Goal: Task Accomplishment & Management: Manage account settings

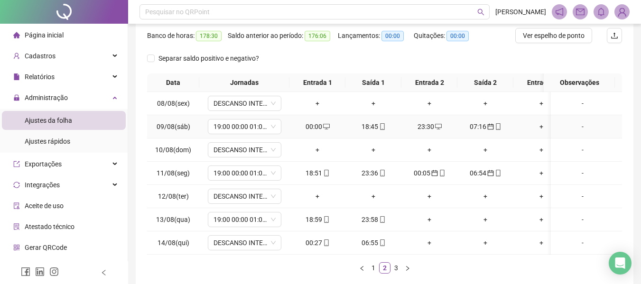
scroll to position [175, 0]
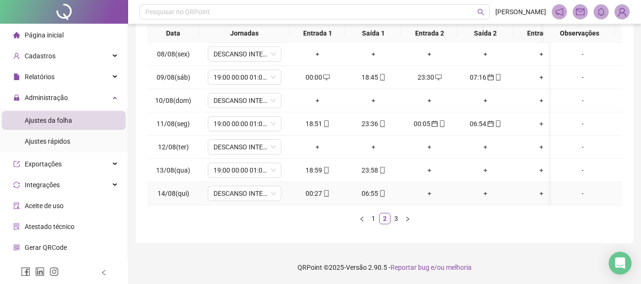
drag, startPoint x: 330, startPoint y: 190, endPoint x: 319, endPoint y: 191, distance: 10.5
click at [319, 191] on div "00:27" at bounding box center [317, 193] width 48 height 10
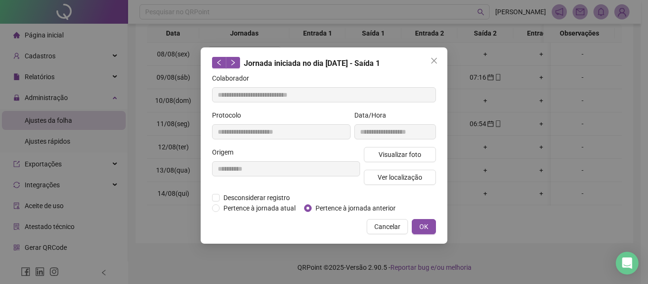
type input "**********"
click at [434, 224] on button "OK" at bounding box center [424, 226] width 24 height 15
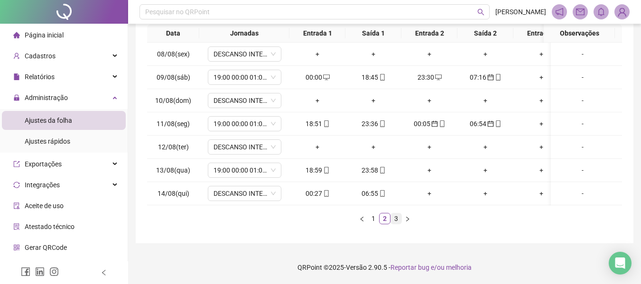
click at [397, 217] on link "3" at bounding box center [396, 218] width 10 height 10
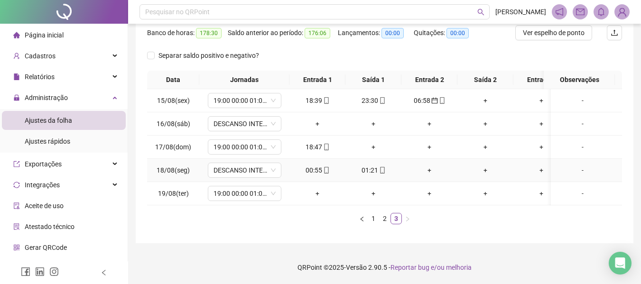
click at [325, 167] on icon "mobile" at bounding box center [326, 170] width 7 height 7
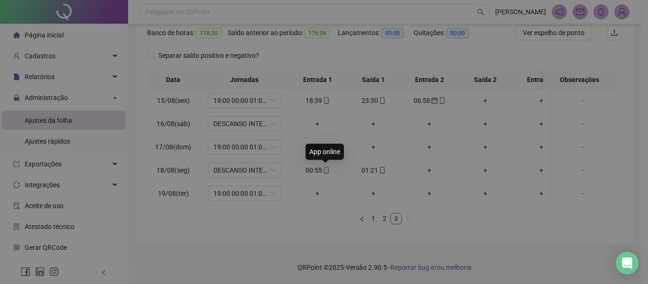
type input "**********"
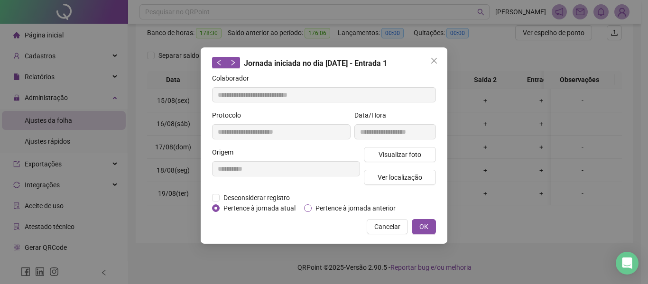
click at [363, 211] on span "Pertence à jornada anterior" at bounding box center [356, 208] width 88 height 10
click at [428, 229] on span "OK" at bounding box center [423, 226] width 9 height 10
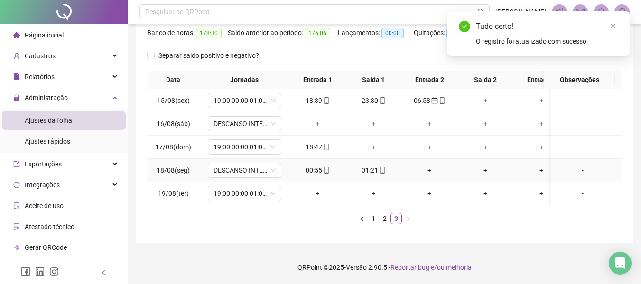
click at [381, 167] on span at bounding box center [382, 170] width 8 height 8
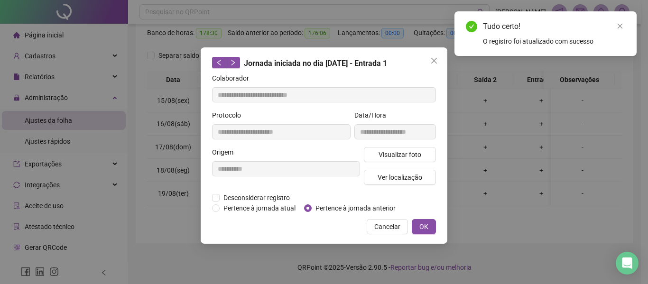
type input "**********"
click at [380, 203] on span "Pertence à jornada anterior" at bounding box center [356, 208] width 88 height 10
click at [419, 224] on button "OK" at bounding box center [424, 226] width 24 height 15
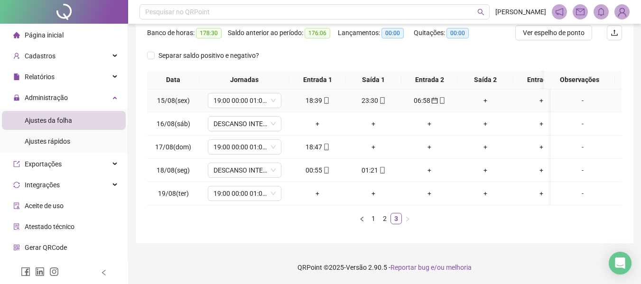
click at [488, 95] on div "+" at bounding box center [485, 100] width 48 height 10
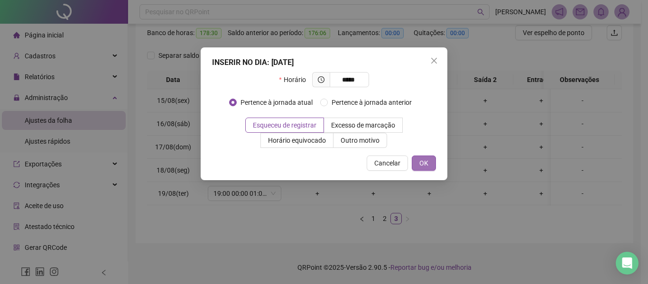
type input "*****"
click at [420, 169] on button "OK" at bounding box center [424, 163] width 24 height 15
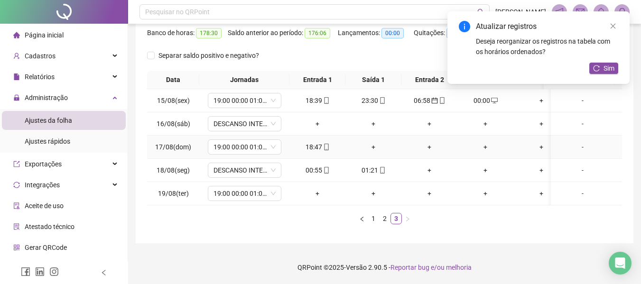
click at [484, 142] on div "+" at bounding box center [485, 147] width 48 height 10
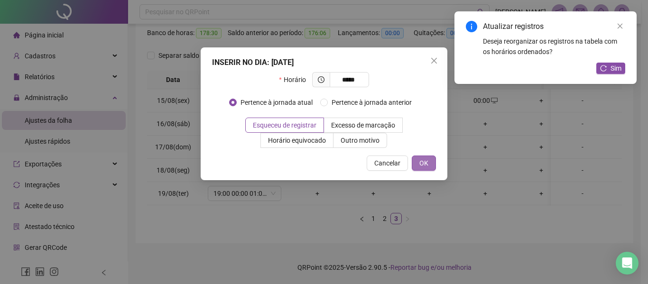
type input "*****"
click at [422, 163] on span "OK" at bounding box center [423, 163] width 9 height 10
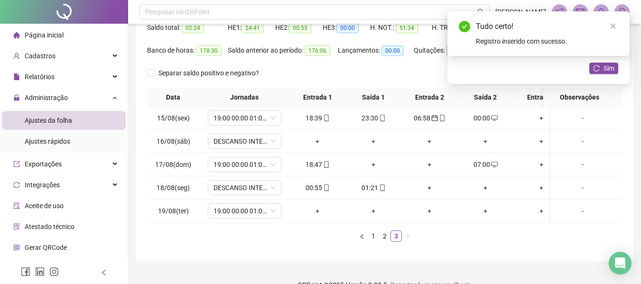
scroll to position [82, 0]
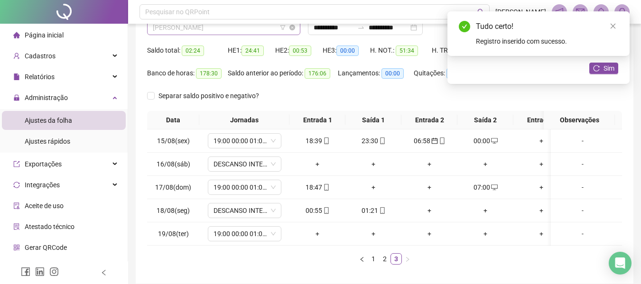
click at [218, 29] on span "[PERSON_NAME]" at bounding box center [224, 27] width 142 height 14
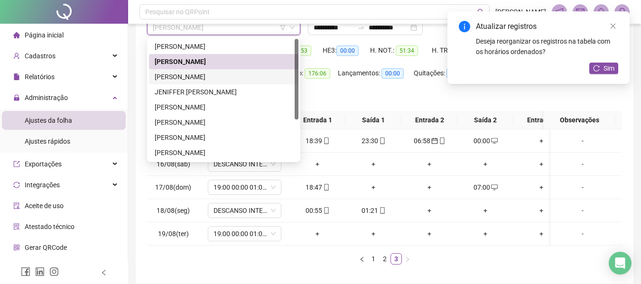
click at [219, 78] on div "[PERSON_NAME]" at bounding box center [224, 77] width 138 height 10
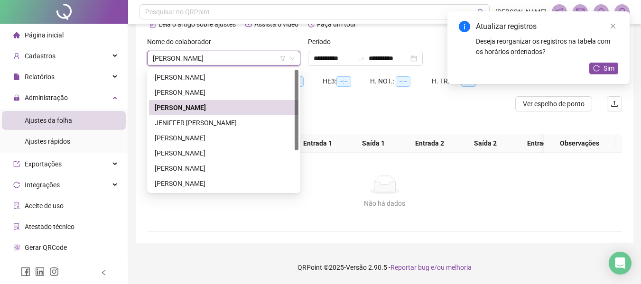
scroll to position [58, 0]
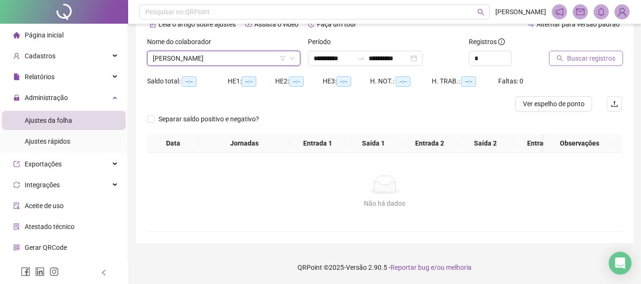
click at [592, 55] on span "Buscar registros" at bounding box center [591, 58] width 48 height 10
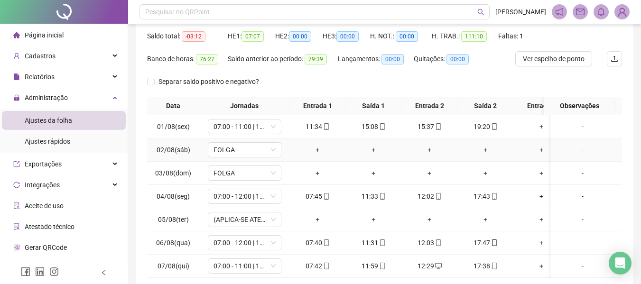
scroll to position [153, 0]
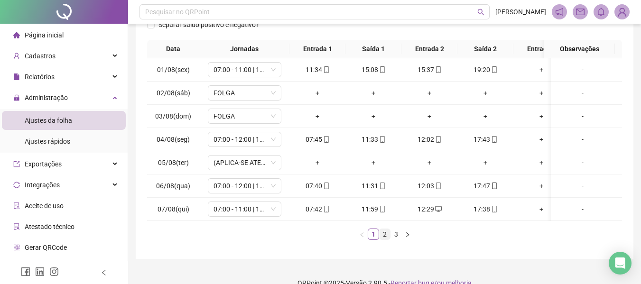
click at [385, 238] on link "2" at bounding box center [384, 234] width 10 height 10
click at [394, 238] on link "3" at bounding box center [396, 234] width 10 height 10
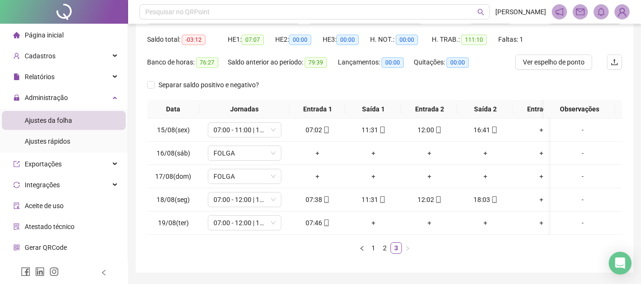
scroll to position [82, 0]
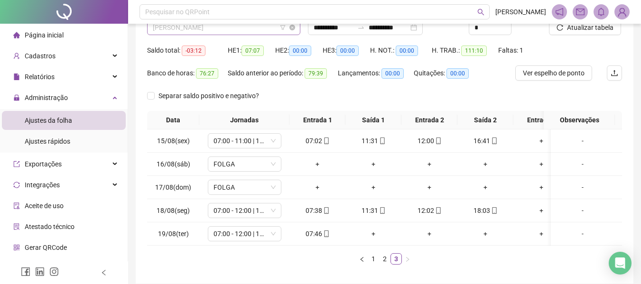
click at [209, 27] on span "[PERSON_NAME]" at bounding box center [224, 27] width 142 height 14
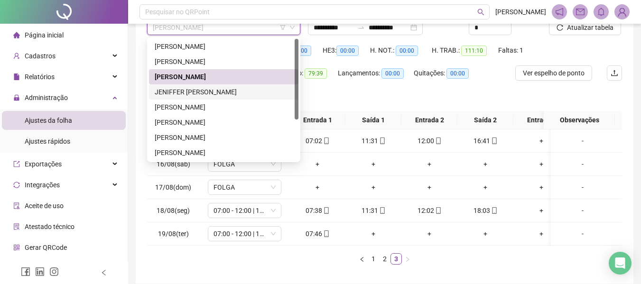
click at [229, 89] on div "JENIFFER [PERSON_NAME]" at bounding box center [224, 92] width 138 height 10
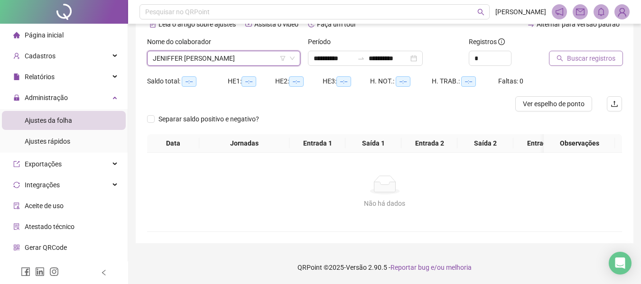
click at [559, 55] on icon "search" at bounding box center [559, 58] width 7 height 7
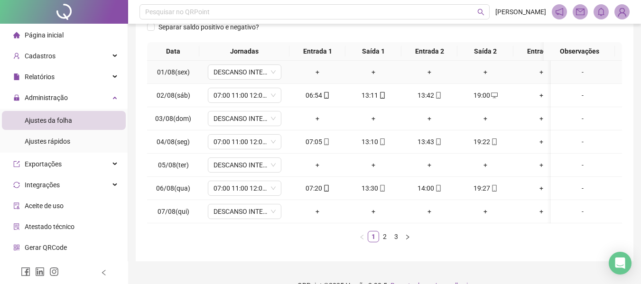
scroll to position [153, 0]
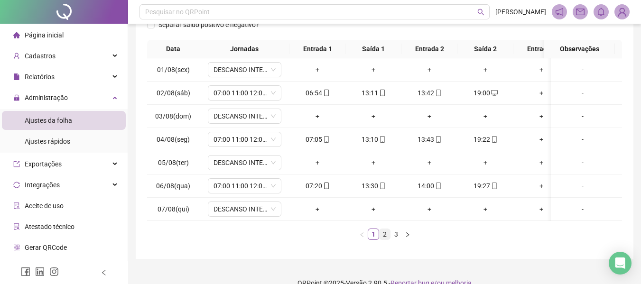
click at [384, 239] on link "2" at bounding box center [384, 234] width 10 height 10
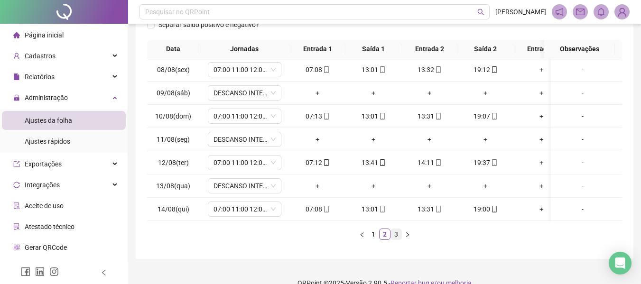
click at [392, 239] on link "3" at bounding box center [396, 234] width 10 height 10
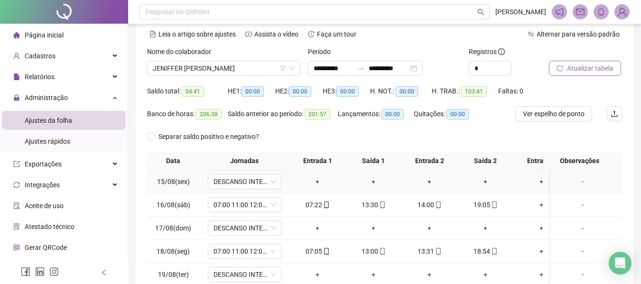
scroll to position [95, 0]
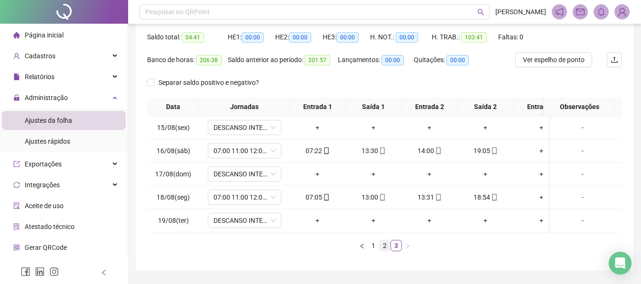
click at [385, 249] on link "2" at bounding box center [384, 245] width 10 height 10
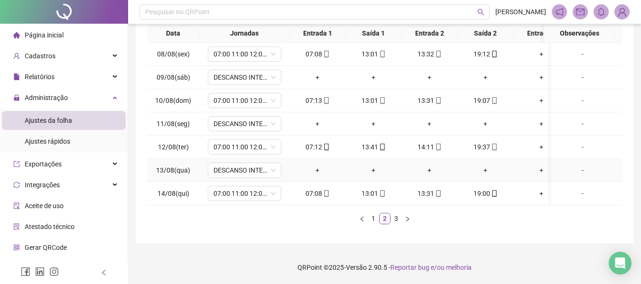
scroll to position [175, 0]
click at [369, 220] on link "1" at bounding box center [373, 218] width 10 height 10
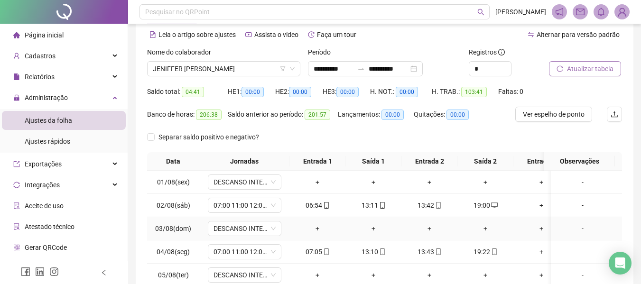
scroll to position [33, 0]
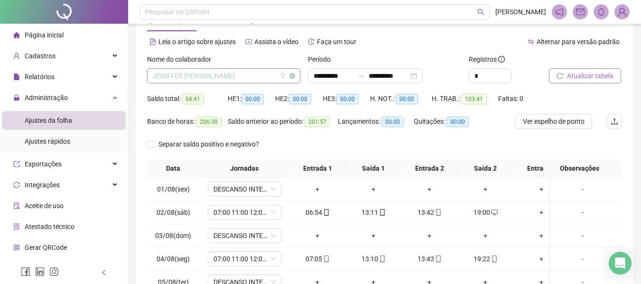
click at [231, 76] on span "JENIFFER [PERSON_NAME]" at bounding box center [224, 76] width 142 height 14
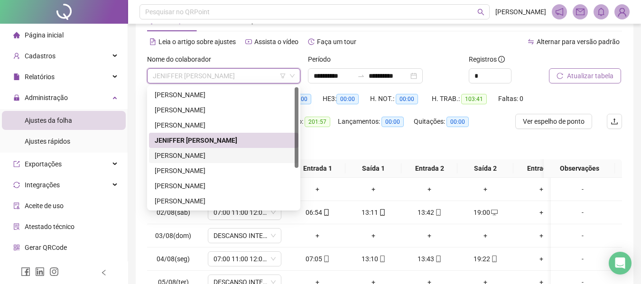
click at [213, 151] on div "[PERSON_NAME]" at bounding box center [224, 155] width 138 height 10
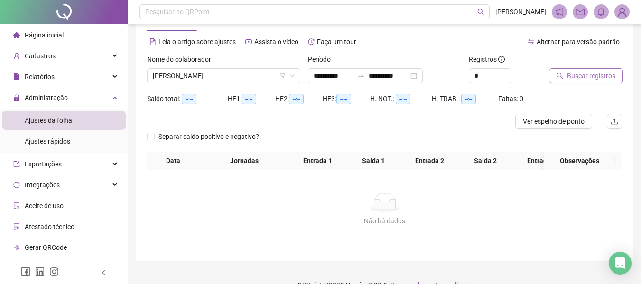
click at [584, 72] on span "Buscar registros" at bounding box center [591, 76] width 48 height 10
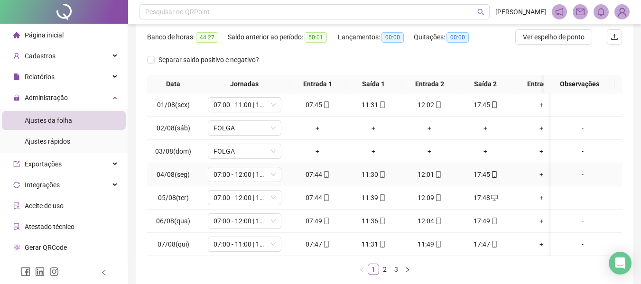
scroll to position [128, 0]
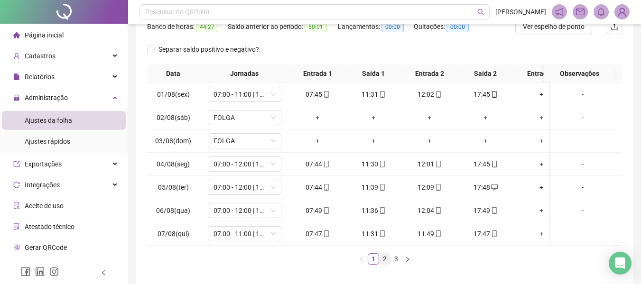
click at [385, 264] on link "2" at bounding box center [384, 259] width 10 height 10
click at [486, 188] on div "+" at bounding box center [485, 187] width 48 height 10
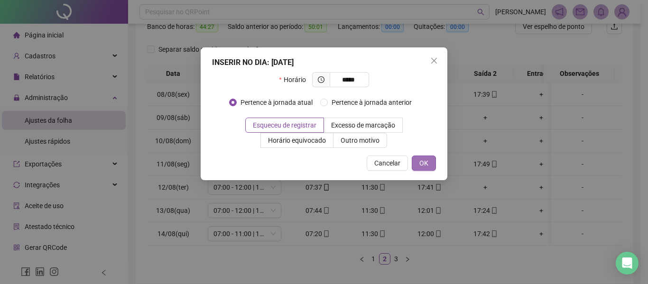
type input "*****"
click at [427, 165] on span "OK" at bounding box center [423, 163] width 9 height 10
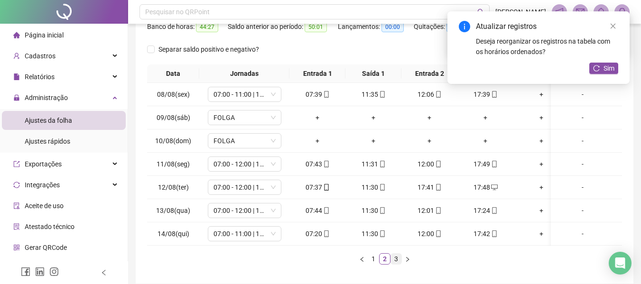
click at [397, 264] on link "3" at bounding box center [396, 259] width 10 height 10
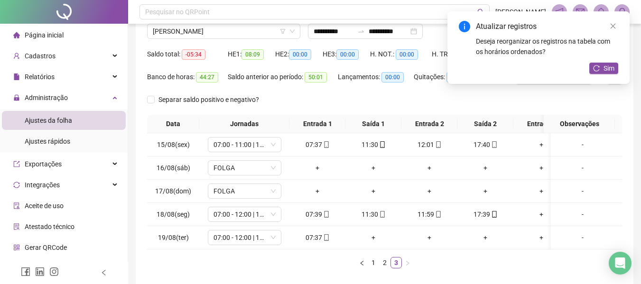
scroll to position [33, 0]
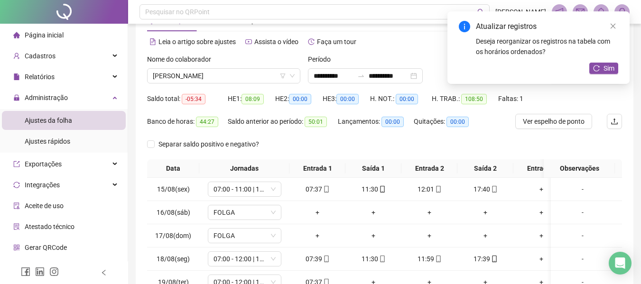
click at [226, 64] on div "Nome do colaborador" at bounding box center [223, 61] width 153 height 14
click at [228, 74] on span "[PERSON_NAME]" at bounding box center [224, 76] width 142 height 14
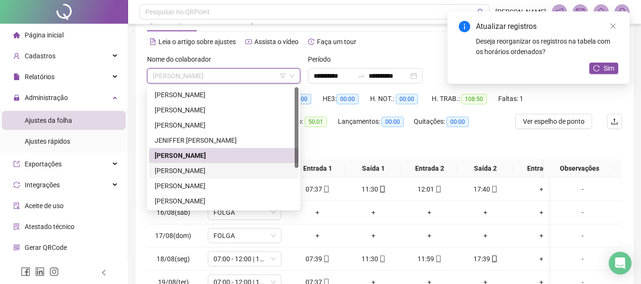
click at [227, 164] on div "[PERSON_NAME]" at bounding box center [223, 170] width 149 height 15
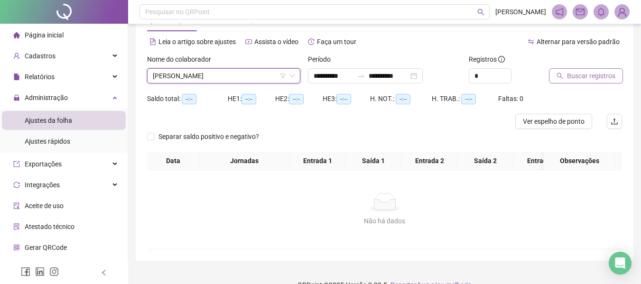
click at [597, 70] on button "Buscar registros" at bounding box center [586, 75] width 74 height 15
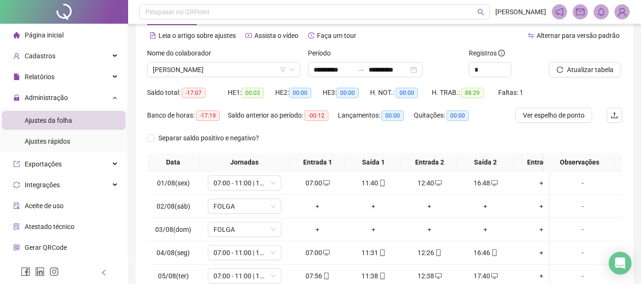
scroll to position [128, 0]
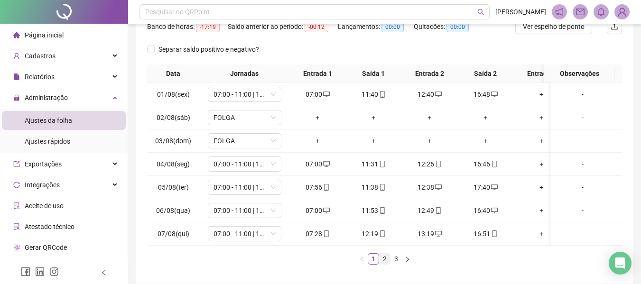
click at [386, 264] on link "2" at bounding box center [384, 259] width 10 height 10
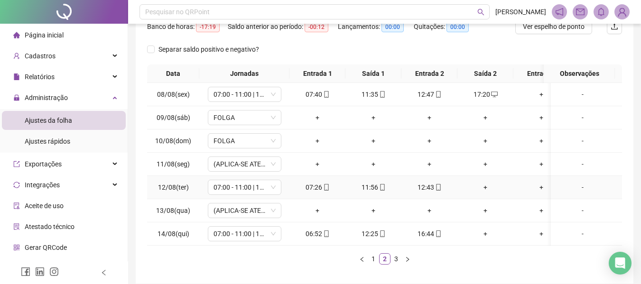
click at [486, 188] on div "+" at bounding box center [485, 187] width 48 height 10
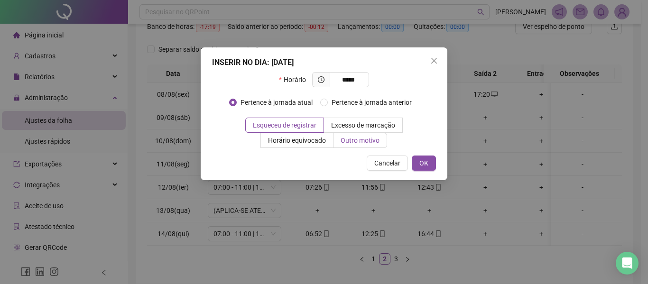
type input "*****"
click at [367, 137] on span "Outro motivo" at bounding box center [359, 141] width 39 height 8
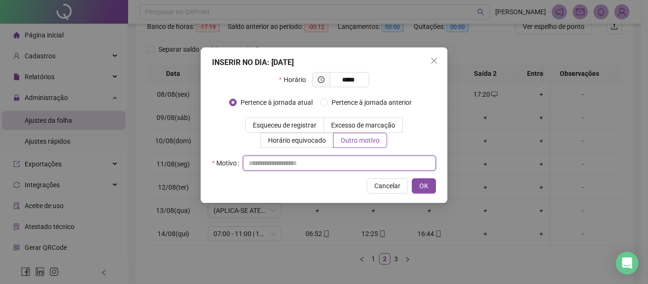
click at [366, 156] on input "text" at bounding box center [339, 163] width 193 height 15
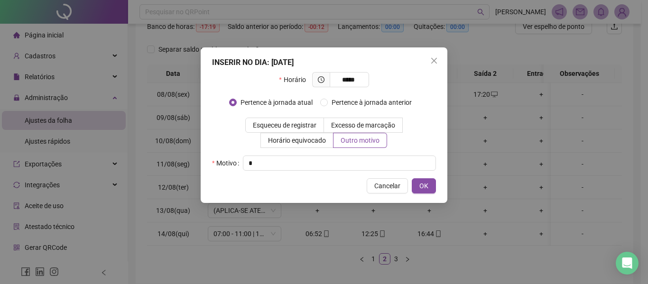
click at [436, 191] on div "INSERIR NO DIA : [DATE] Horário ***** Pertence à jornada atual Pertence à jorna…" at bounding box center [324, 125] width 247 height 156
click at [428, 185] on button "OK" at bounding box center [424, 185] width 24 height 15
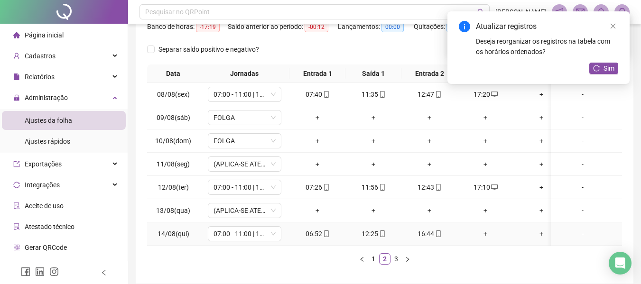
click at [484, 235] on div "+" at bounding box center [485, 234] width 48 height 10
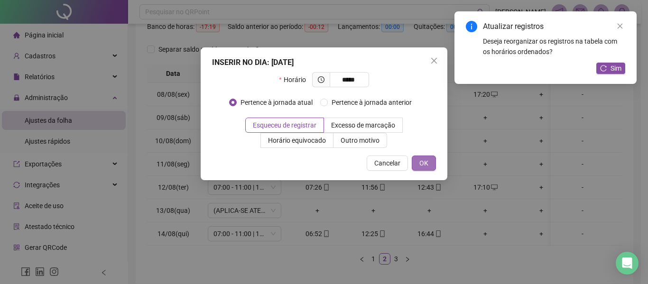
type input "*****"
click at [427, 159] on span "OK" at bounding box center [423, 163] width 9 height 10
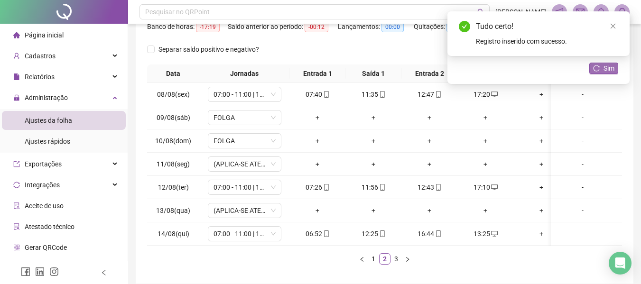
click at [605, 67] on span "Sim" at bounding box center [608, 68] width 11 height 10
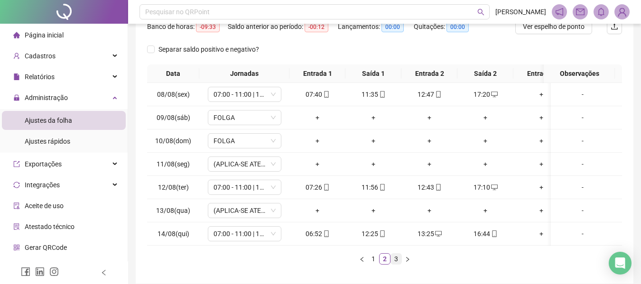
click at [394, 264] on link "3" at bounding box center [396, 259] width 10 height 10
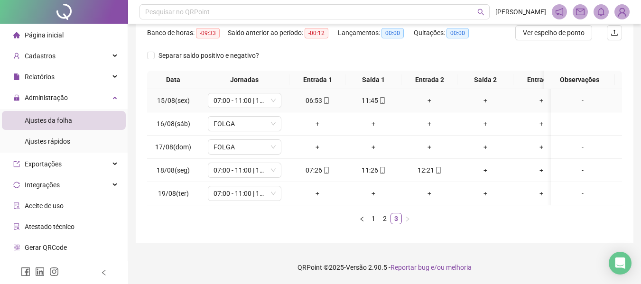
click at [430, 95] on div "+" at bounding box center [429, 100] width 48 height 10
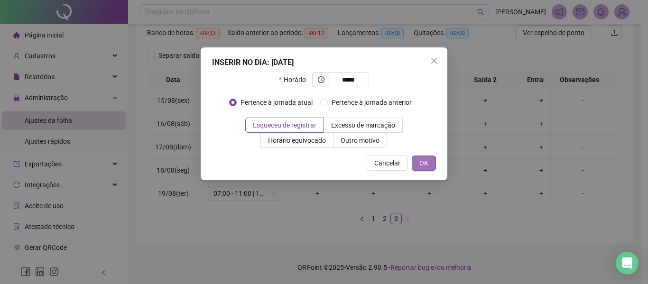
type input "*****"
click at [425, 162] on span "OK" at bounding box center [423, 163] width 9 height 10
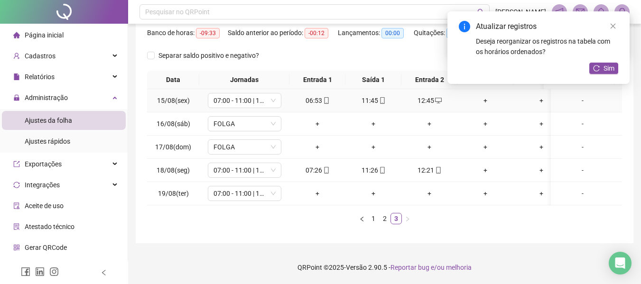
click at [486, 95] on div "+" at bounding box center [485, 100] width 48 height 10
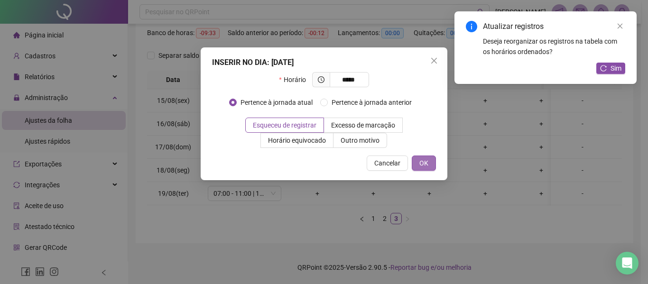
type input "*****"
click at [422, 160] on span "OK" at bounding box center [423, 163] width 9 height 10
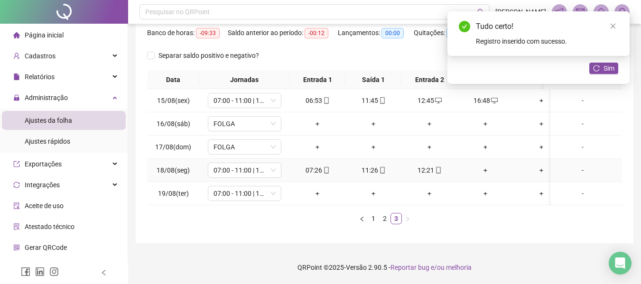
click at [484, 165] on div "+" at bounding box center [485, 170] width 48 height 10
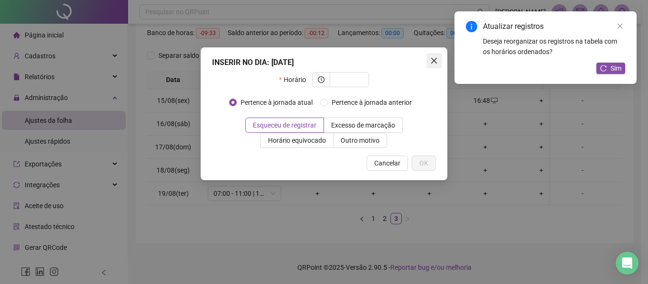
click at [436, 60] on icon "close" at bounding box center [434, 61] width 8 height 8
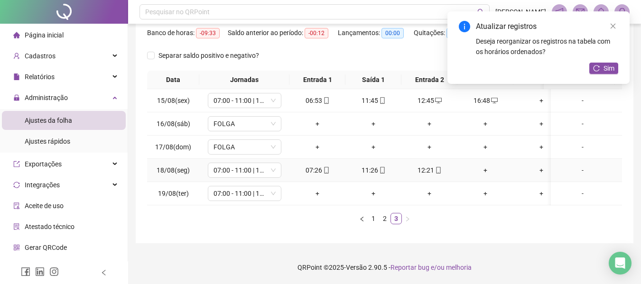
click at [482, 165] on div "+" at bounding box center [485, 170] width 48 height 10
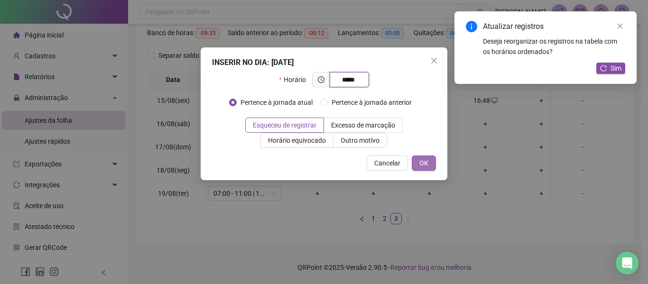
type input "*****"
click at [418, 163] on button "OK" at bounding box center [424, 163] width 24 height 15
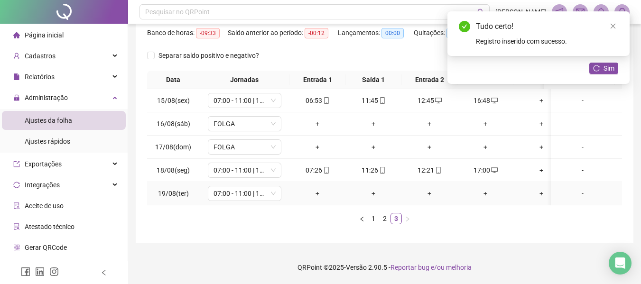
click at [316, 189] on div "+" at bounding box center [317, 193] width 48 height 10
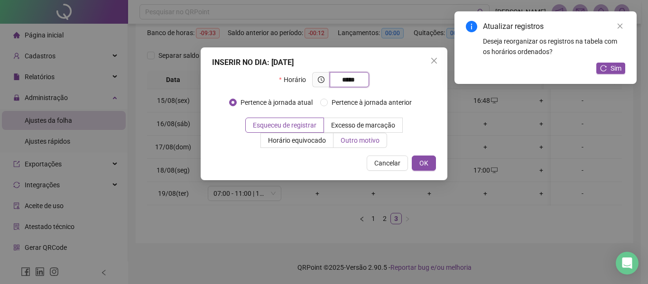
type input "*****"
click at [357, 143] on span "Outro motivo" at bounding box center [359, 141] width 39 height 8
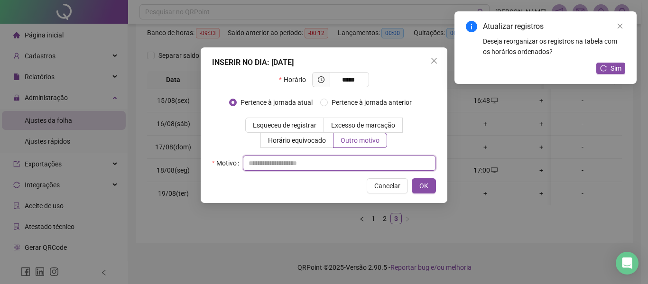
click at [348, 165] on input "text" at bounding box center [339, 163] width 193 height 15
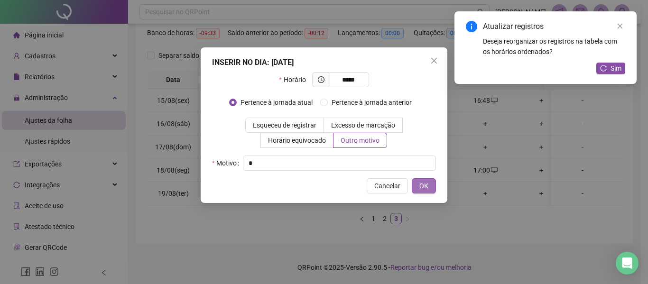
click at [430, 185] on button "OK" at bounding box center [424, 185] width 24 height 15
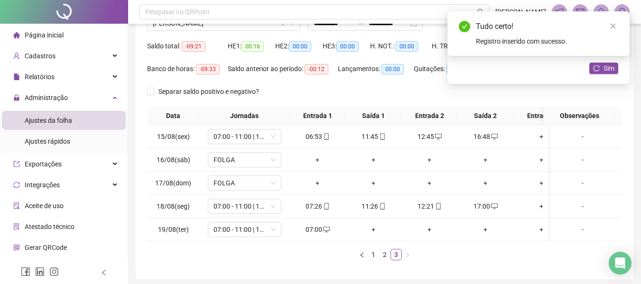
scroll to position [33, 0]
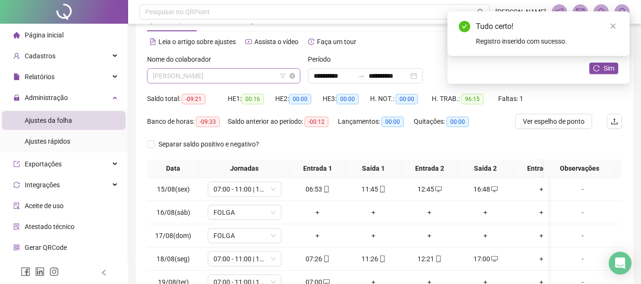
click at [179, 79] on span "[PERSON_NAME]" at bounding box center [224, 76] width 142 height 14
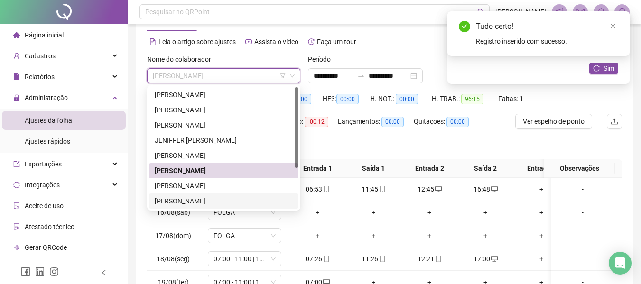
click at [217, 182] on div "[PERSON_NAME]" at bounding box center [224, 186] width 138 height 10
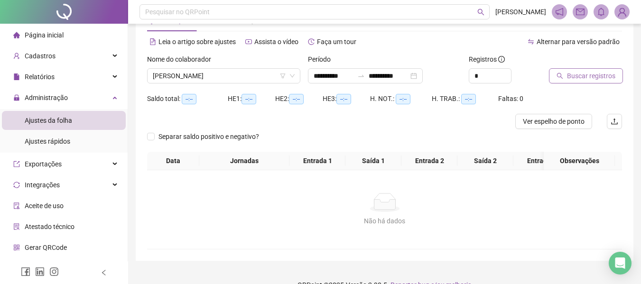
click at [583, 73] on span "Buscar registros" at bounding box center [591, 76] width 48 height 10
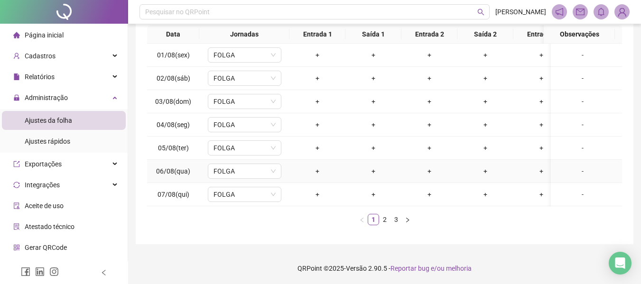
scroll to position [0, 0]
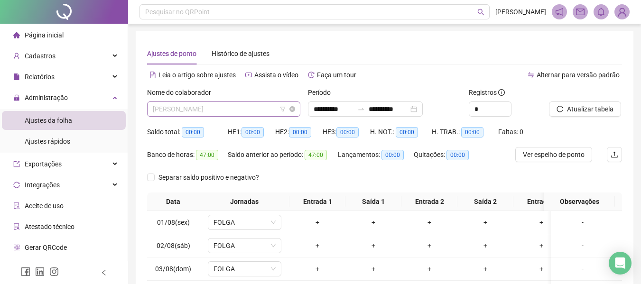
click at [250, 107] on span "[PERSON_NAME]" at bounding box center [224, 109] width 142 height 14
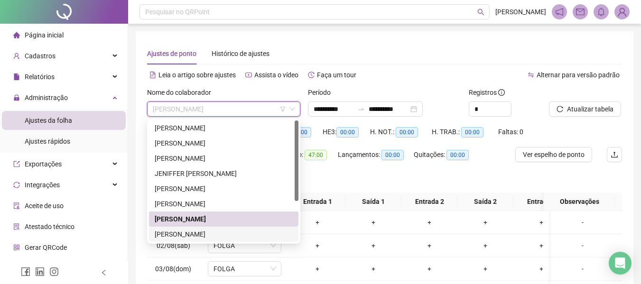
click at [227, 231] on div "[PERSON_NAME]" at bounding box center [224, 234] width 138 height 10
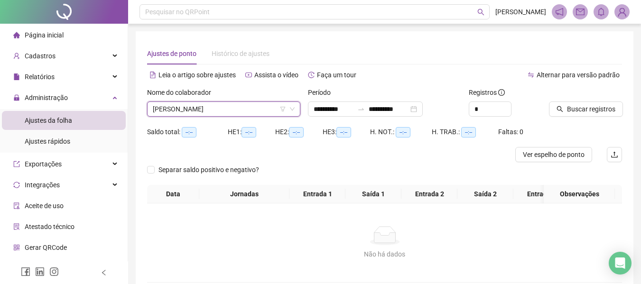
click at [562, 106] on icon "search" at bounding box center [559, 109] width 7 height 7
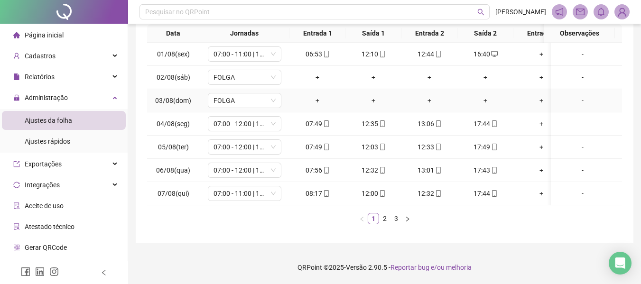
scroll to position [175, 0]
click at [383, 218] on link "2" at bounding box center [384, 218] width 10 height 10
click at [395, 217] on link "3" at bounding box center [396, 218] width 10 height 10
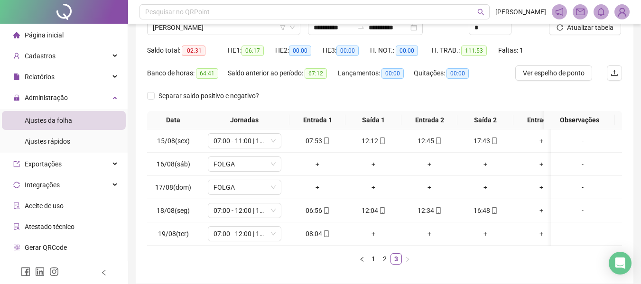
scroll to position [34, 0]
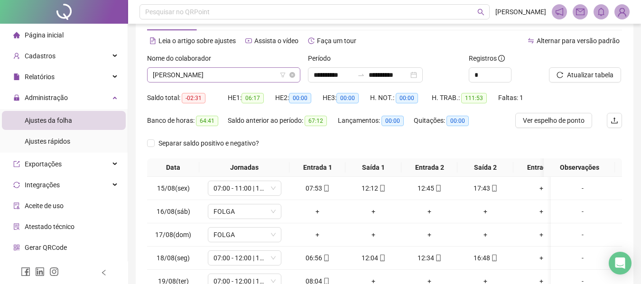
click at [209, 75] on span "[PERSON_NAME]" at bounding box center [224, 75] width 142 height 14
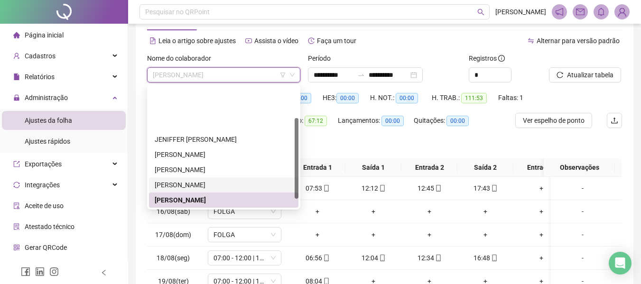
scroll to position [47, 0]
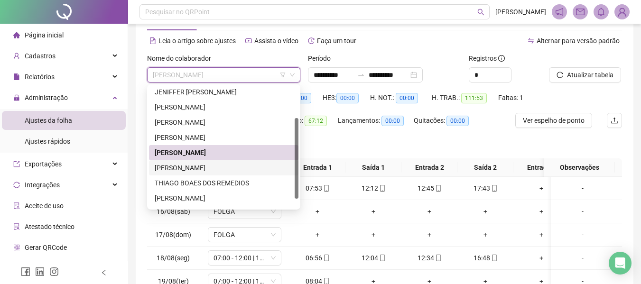
click at [213, 165] on div "[PERSON_NAME]" at bounding box center [224, 168] width 138 height 10
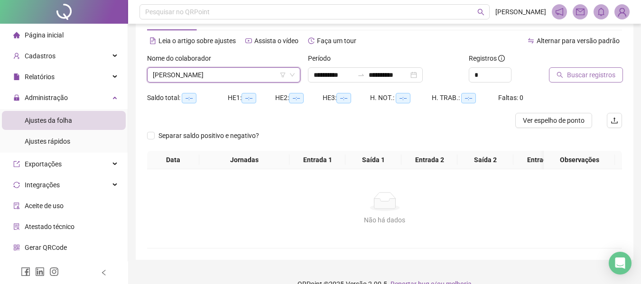
click at [566, 77] on button "Buscar registros" at bounding box center [586, 74] width 74 height 15
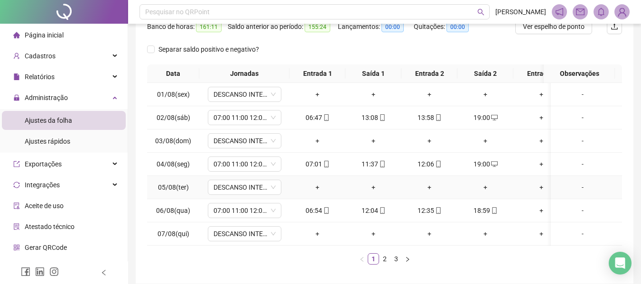
scroll to position [175, 0]
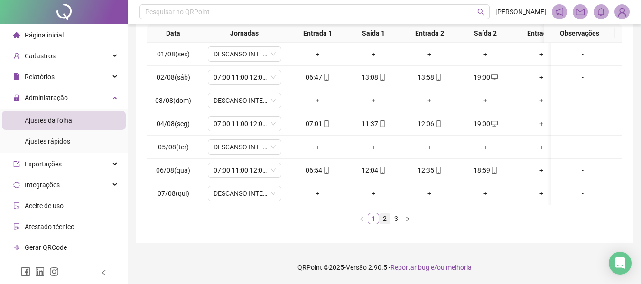
click at [385, 218] on link "2" at bounding box center [384, 218] width 10 height 10
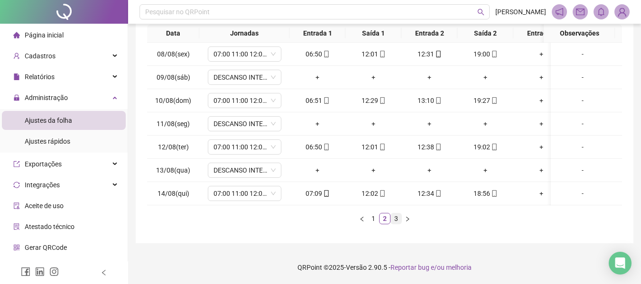
click at [393, 218] on link "3" at bounding box center [396, 218] width 10 height 10
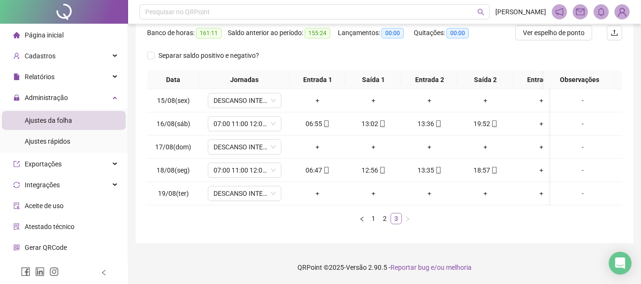
scroll to position [129, 0]
click at [539, 253] on footer "QRPoint © 2025 - Versão 2.90.5 - Reportar bug e/ou melhoria" at bounding box center [384, 267] width 513 height 33
click at [554, 251] on footer "QRPoint © 2025 - Versão 2.90.5 - Reportar bug e/ou melhoria" at bounding box center [384, 267] width 513 height 33
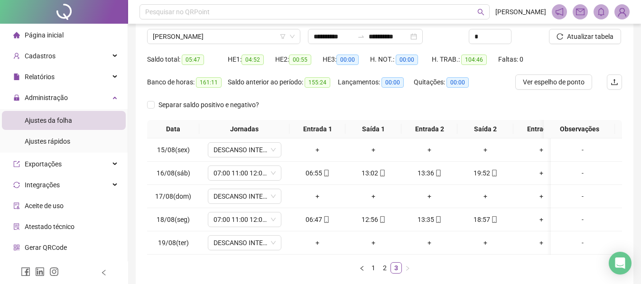
scroll to position [0, 0]
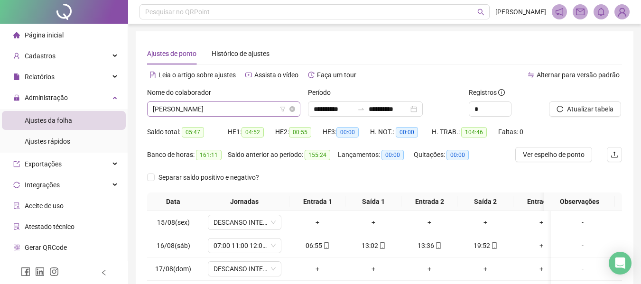
click at [188, 114] on span "[PERSON_NAME]" at bounding box center [224, 109] width 142 height 14
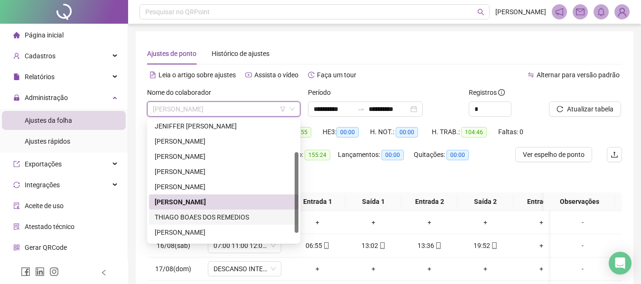
click at [209, 211] on div "THIAGO BOAES DOS REMEDIOS" at bounding box center [223, 217] width 149 height 15
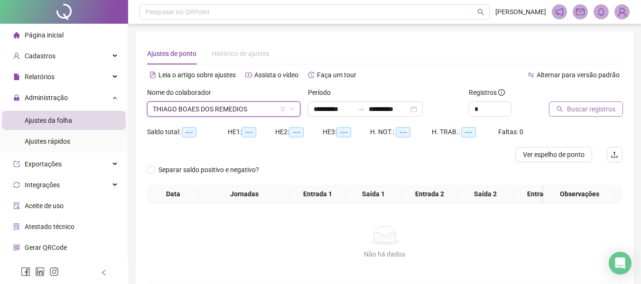
click at [605, 109] on span "Buscar registros" at bounding box center [591, 109] width 48 height 10
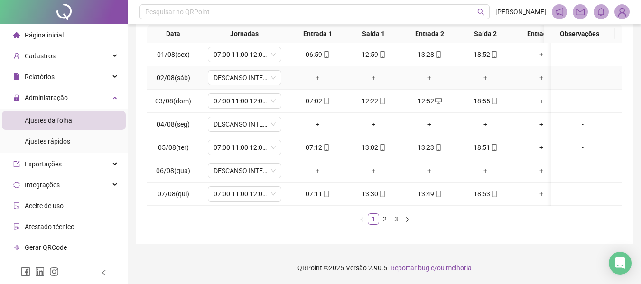
scroll to position [168, 0]
click at [382, 222] on link "2" at bounding box center [384, 218] width 10 height 10
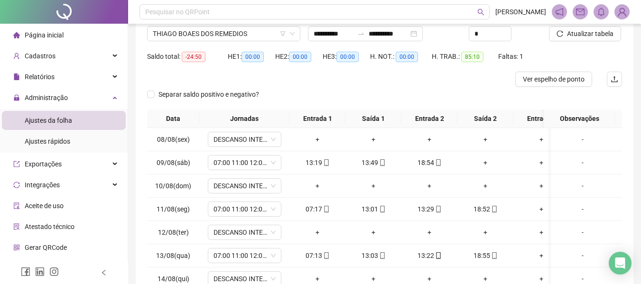
scroll to position [73, 0]
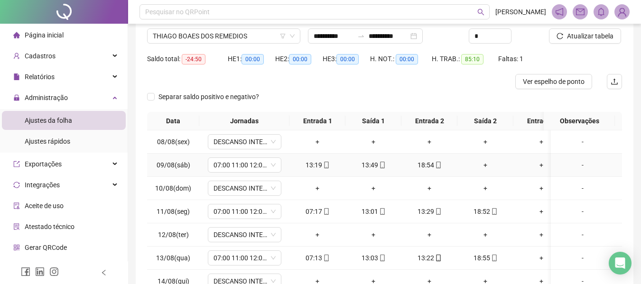
click at [484, 166] on div "+" at bounding box center [485, 165] width 48 height 10
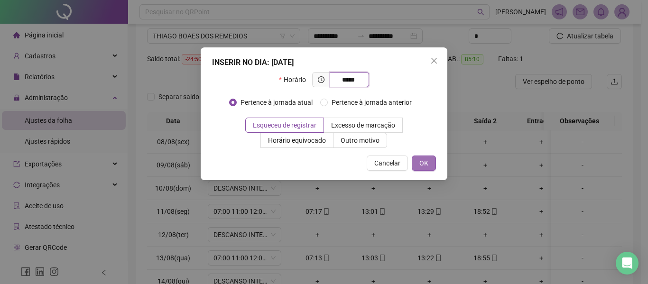
type input "*****"
click at [422, 160] on span "OK" at bounding box center [423, 163] width 9 height 10
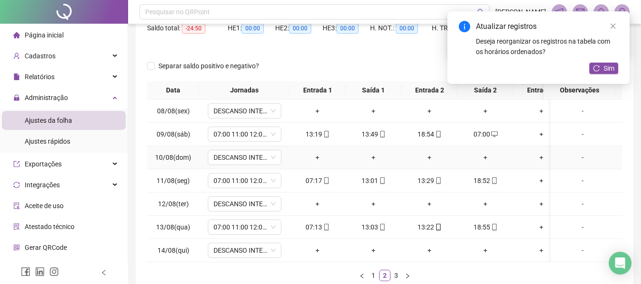
scroll to position [120, 0]
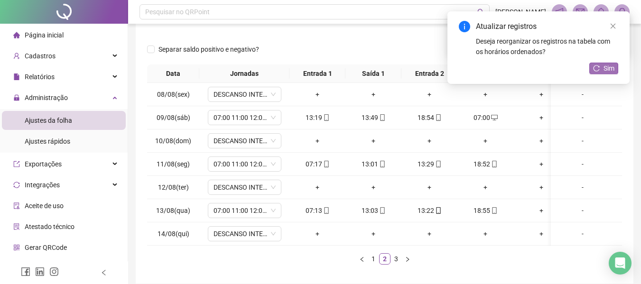
click at [601, 71] on button "Sim" at bounding box center [603, 68] width 29 height 11
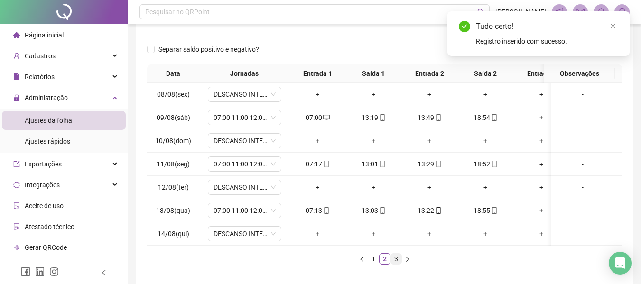
click at [396, 264] on link "3" at bounding box center [396, 259] width 10 height 10
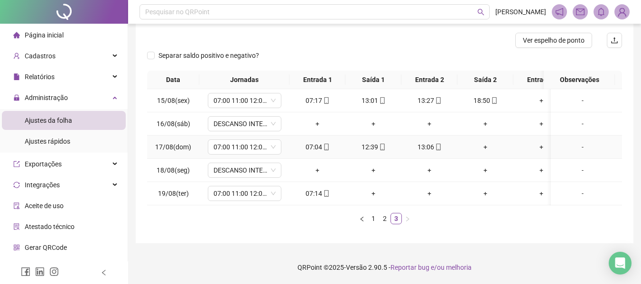
click at [485, 143] on div "+" at bounding box center [485, 147] width 48 height 10
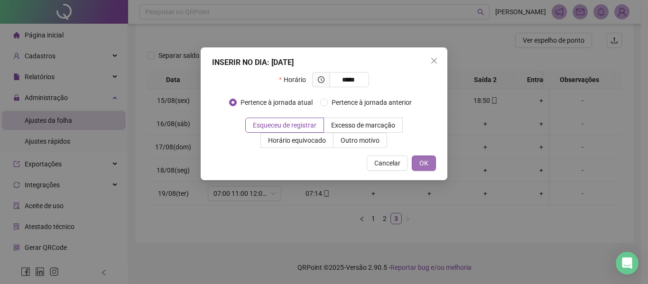
type input "*****"
click at [424, 169] on button "OK" at bounding box center [424, 163] width 24 height 15
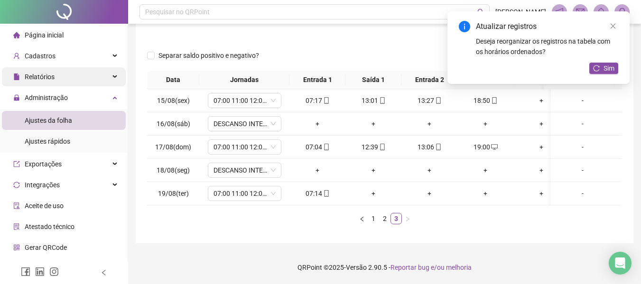
click at [79, 73] on div "Relatórios" at bounding box center [64, 76] width 124 height 19
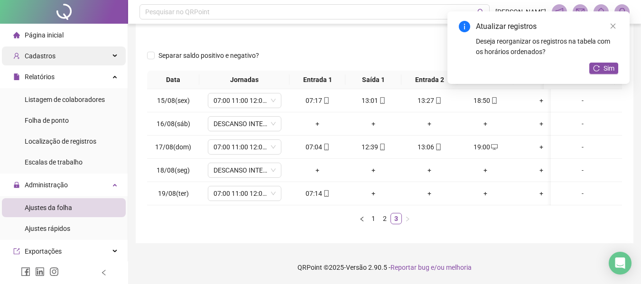
click at [68, 54] on div "Cadastros" at bounding box center [64, 55] width 124 height 19
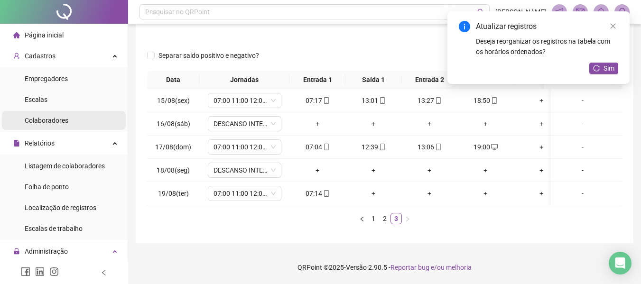
click at [64, 124] on span "Colaboradores" at bounding box center [47, 121] width 44 height 8
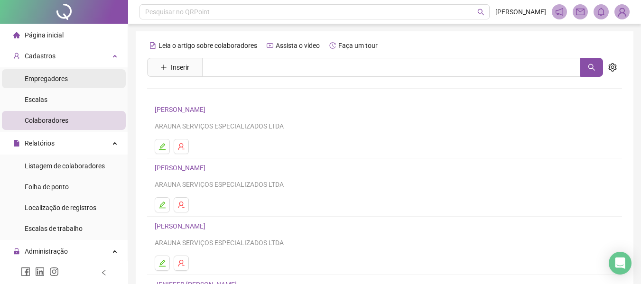
click at [55, 78] on span "Empregadores" at bounding box center [46, 79] width 43 height 8
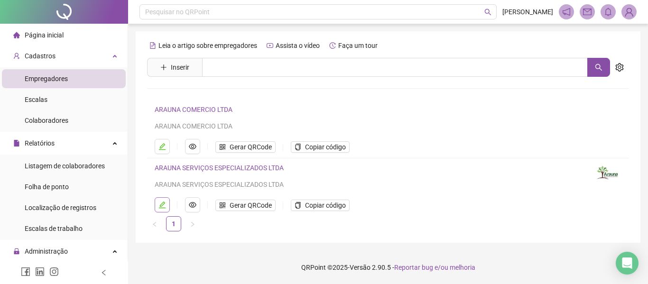
click at [164, 207] on icon "edit" at bounding box center [162, 205] width 8 height 8
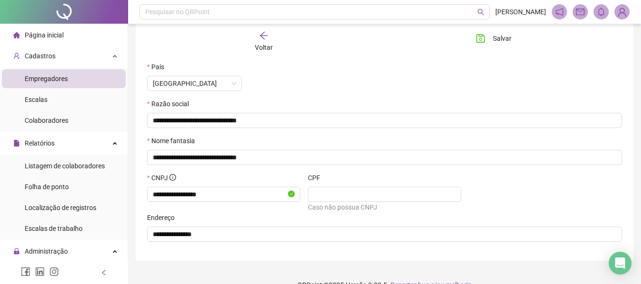
scroll to position [138, 0]
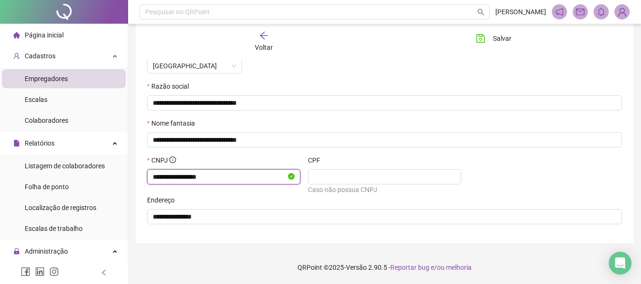
click at [199, 174] on input "**********" at bounding box center [219, 177] width 133 height 10
click at [461, 233] on div "**********" at bounding box center [384, 68] width 497 height 350
click at [254, 46] on div "Voltar" at bounding box center [264, 42] width 73 height 22
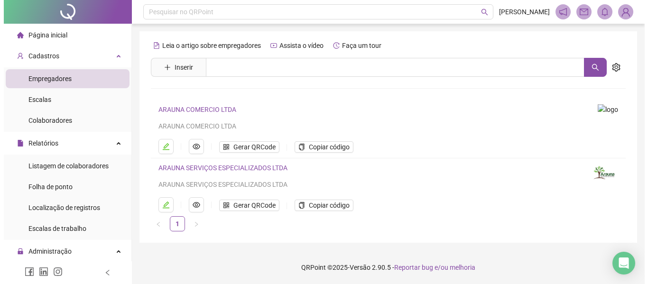
scroll to position [0, 0]
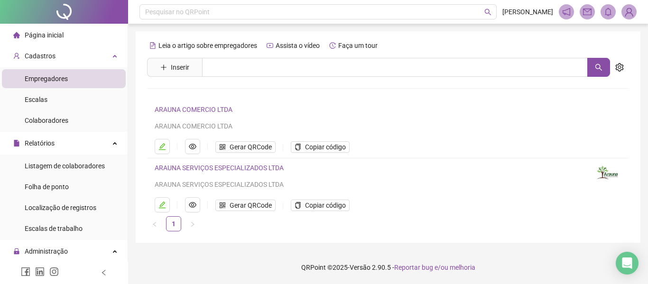
drag, startPoint x: 561, startPoint y: 203, endPoint x: 550, endPoint y: 211, distance: 13.0
click at [561, 203] on ul "Gerar QRCode Copiar código" at bounding box center [368, 204] width 427 height 15
